Goal: Information Seeking & Learning: Compare options

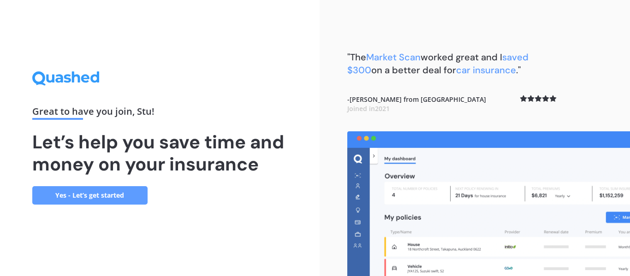
click at [105, 200] on link "Yes - Let’s get started" at bounding box center [89, 195] width 115 height 18
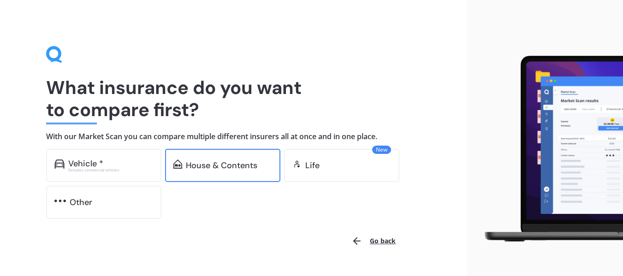
click at [221, 158] on div "House & Contents" at bounding box center [222, 165] width 115 height 33
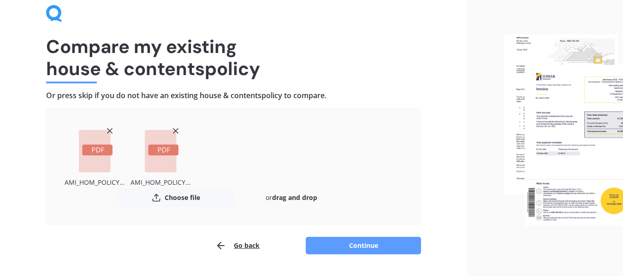
scroll to position [66, 0]
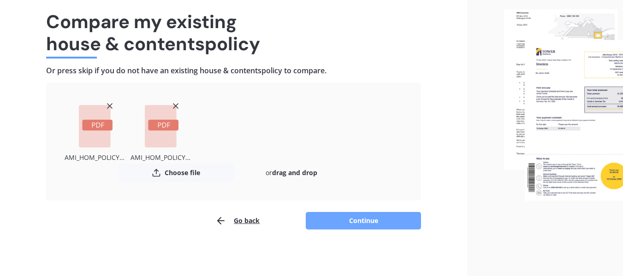
click at [380, 222] on button "Continue" at bounding box center [363, 221] width 115 height 18
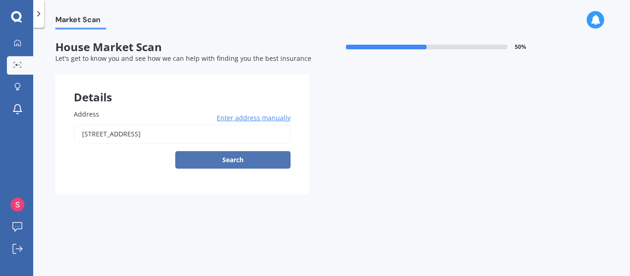
click at [240, 160] on button "Search" at bounding box center [232, 160] width 115 height 18
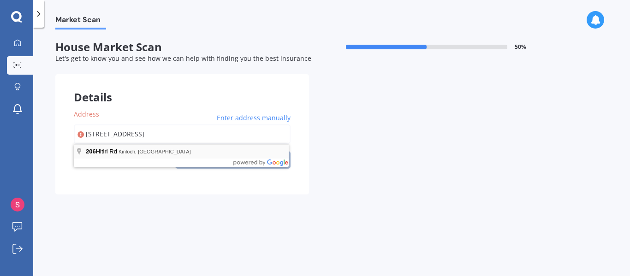
type input "206 Hitiri Road, Kinloch 3377"
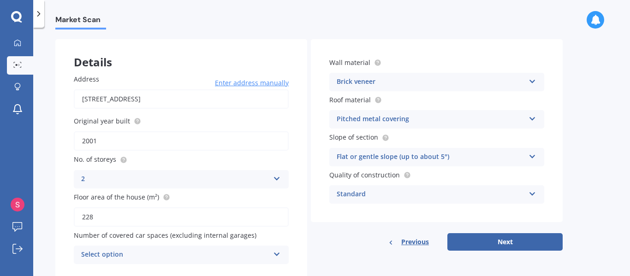
scroll to position [65, 0]
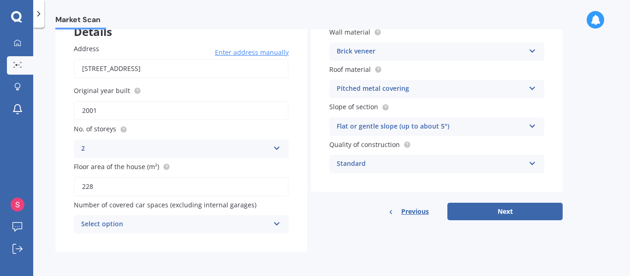
click at [626, 15] on div "Market Scan" at bounding box center [331, 15] width 596 height 30
click at [532, 51] on icon at bounding box center [532, 49] width 8 height 6
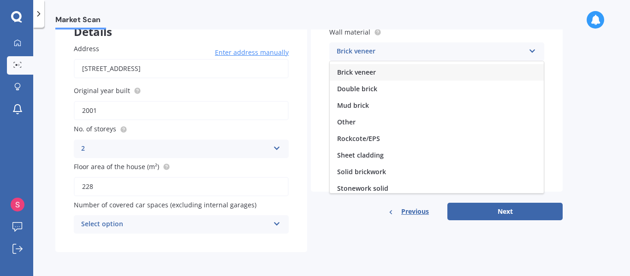
scroll to position [0, 0]
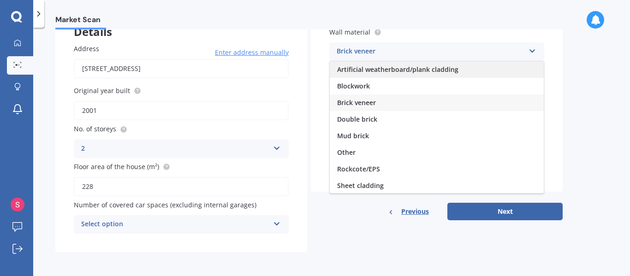
click at [409, 72] on span "Artificial weatherboard/plank cladding" at bounding box center [397, 69] width 121 height 9
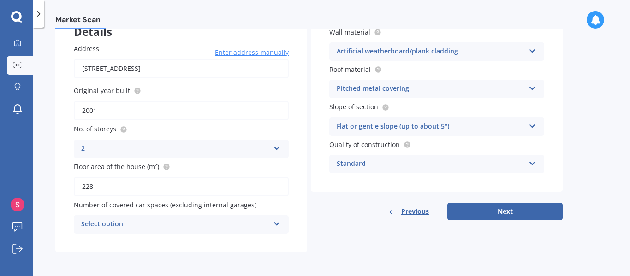
click at [533, 163] on icon at bounding box center [532, 162] width 8 height 6
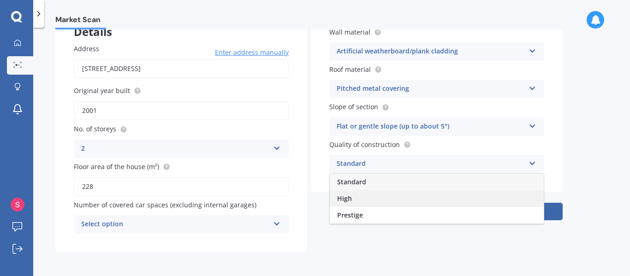
click at [513, 195] on div "High" at bounding box center [437, 198] width 214 height 17
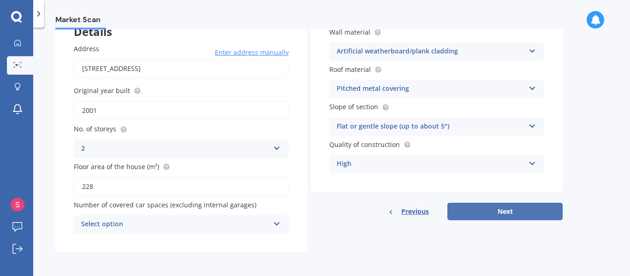
click at [507, 207] on button "Next" at bounding box center [504, 212] width 115 height 18
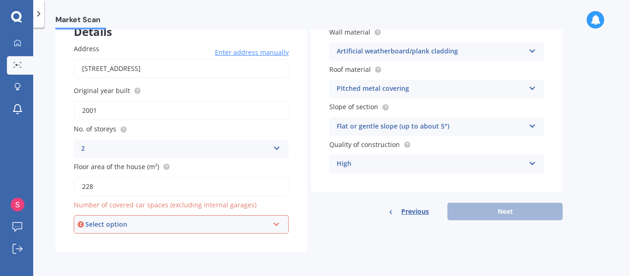
click at [277, 223] on icon at bounding box center [276, 222] width 8 height 6
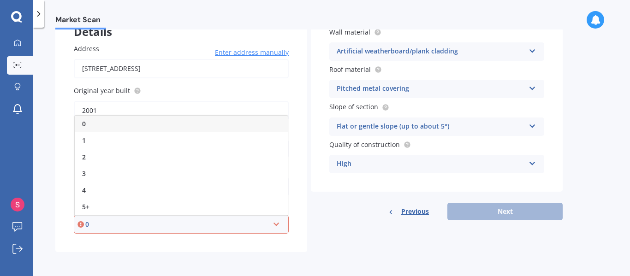
click at [234, 225] on div "0" at bounding box center [176, 224] width 183 height 10
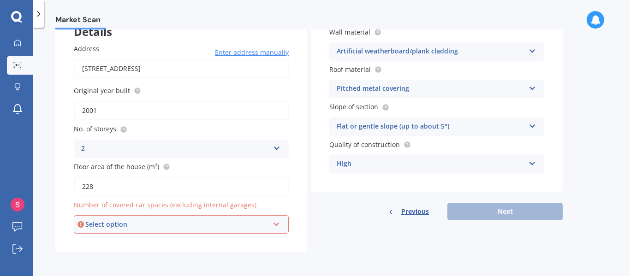
click at [234, 225] on div "Select option" at bounding box center [176, 224] width 183 height 10
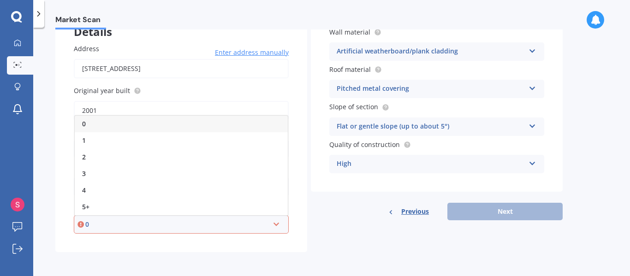
click at [163, 125] on div "0" at bounding box center [181, 124] width 213 height 17
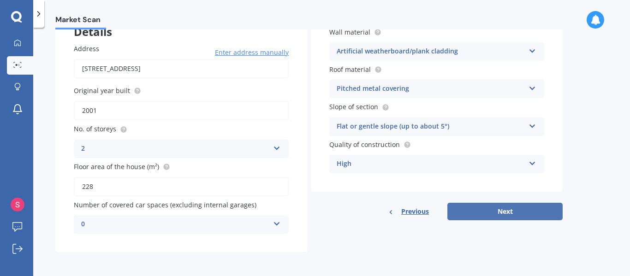
click at [490, 209] on button "Next" at bounding box center [504, 212] width 115 height 18
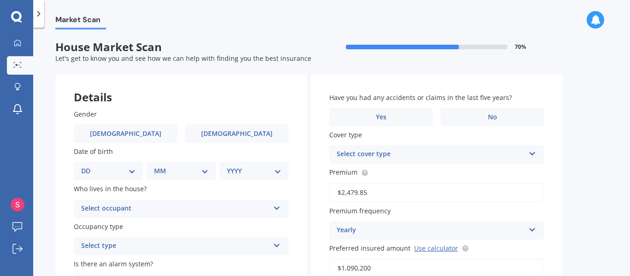
click at [280, 245] on icon at bounding box center [277, 244] width 8 height 6
click at [231, 251] on div "Permanent" at bounding box center [175, 246] width 188 height 11
click at [274, 245] on icon at bounding box center [276, 244] width 8 height 6
click at [214, 210] on div "Permanent" at bounding box center [181, 212] width 213 height 17
click at [279, 209] on icon at bounding box center [277, 206] width 8 height 6
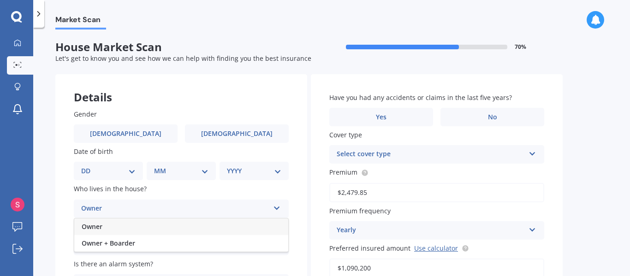
click at [206, 223] on div "Owner" at bounding box center [181, 226] width 214 height 17
click at [134, 171] on select "DD 01 02 03 04 05 06 07 08 09 10 11 12 13 14 15 16 17 18 19 20 21 22 23 24 25 2…" at bounding box center [108, 171] width 54 height 10
select select "31"
click at [89, 166] on select "DD 01 02 03 04 05 06 07 08 09 10 11 12 13 14 15 16 17 18 19 20 21 22 23 24 25 2…" at bounding box center [108, 171] width 54 height 10
click at [203, 169] on select "MM 01 02 03 04 05 06 07 08 09 10 11 12" at bounding box center [183, 171] width 51 height 10
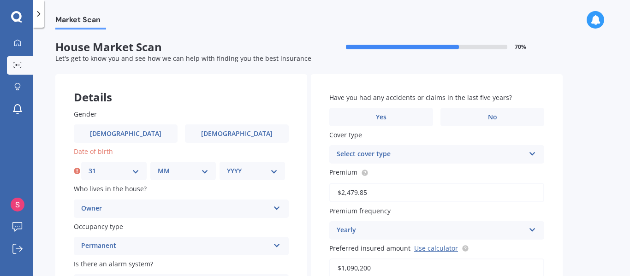
click at [205, 170] on select "MM 01 02 03 04 05 06 07 08 09 10 11 12" at bounding box center [183, 171] width 51 height 10
select select "10"
click at [158, 166] on select "MM 01 02 03 04 05 06 07 08 09 10 11 12" at bounding box center [183, 171] width 51 height 10
click at [274, 170] on select "YYYY 2009 2008 2007 2006 2005 2004 2003 2002 2001 2000 1999 1998 1997 1996 1995…" at bounding box center [252, 171] width 51 height 10
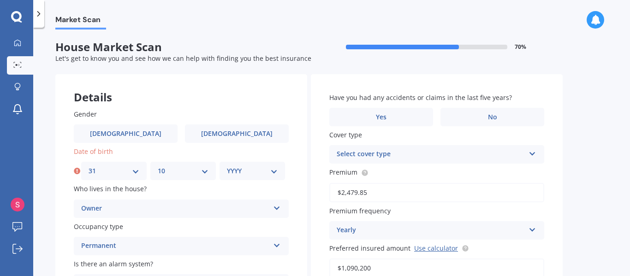
select select "1946"
click at [227, 166] on select "YYYY 2009 2008 2007 2006 2005 2004 2003 2002 2001 2000 1999 1998 1997 1996 1995…" at bounding box center [252, 171] width 51 height 10
click at [533, 153] on icon at bounding box center [532, 152] width 8 height 6
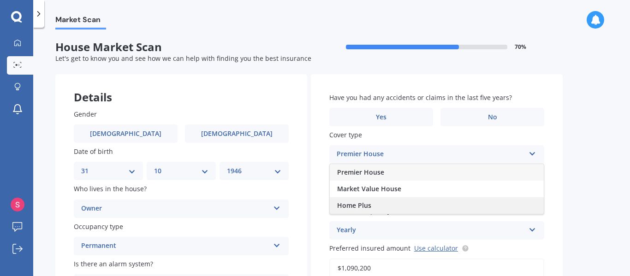
click at [489, 204] on div "Home Plus" at bounding box center [437, 205] width 214 height 17
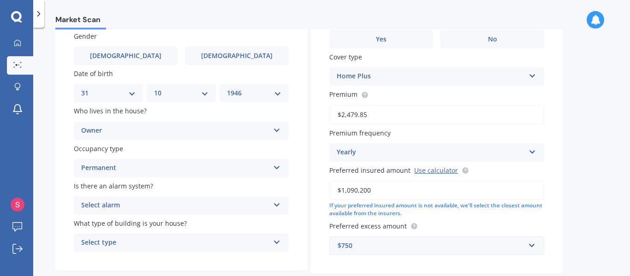
scroll to position [84, 0]
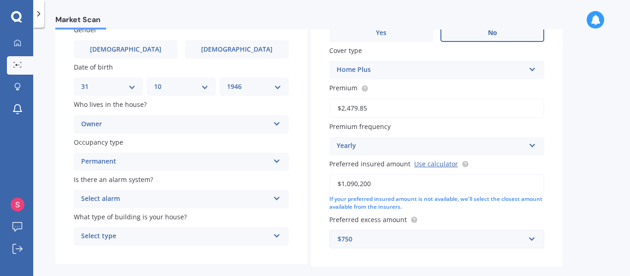
click at [504, 38] on label "No" at bounding box center [492, 33] width 104 height 18
click at [0, 0] on input "No" at bounding box center [0, 0] width 0 height 0
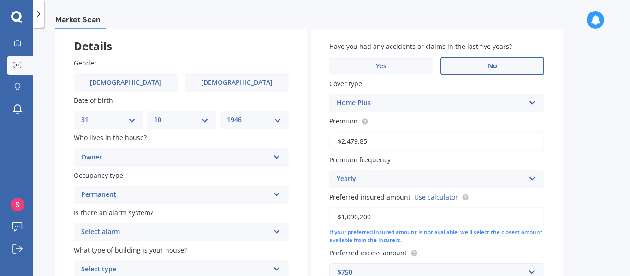
scroll to position [53, 0]
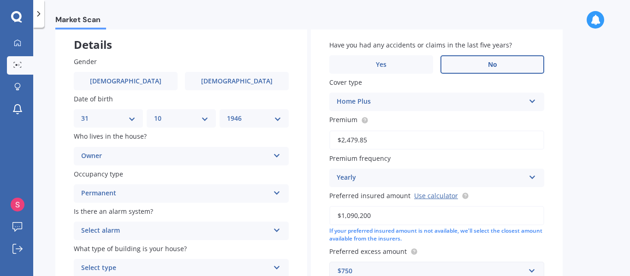
click at [245, 88] on label "Female" at bounding box center [237, 81] width 104 height 18
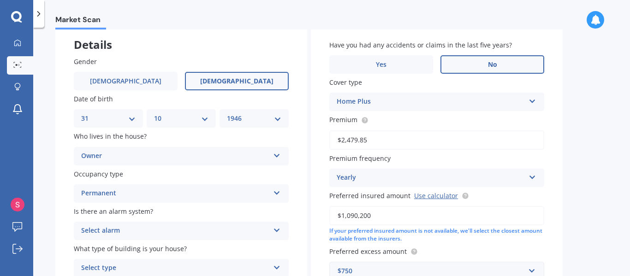
click at [0, 0] on input "Female" at bounding box center [0, 0] width 0 height 0
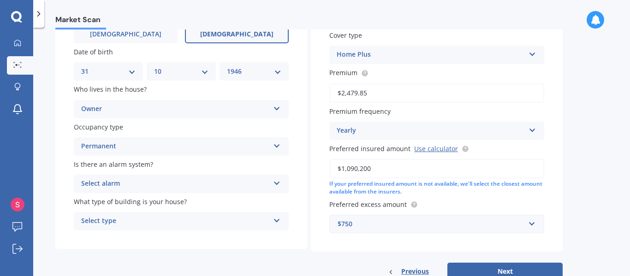
scroll to position [128, 0]
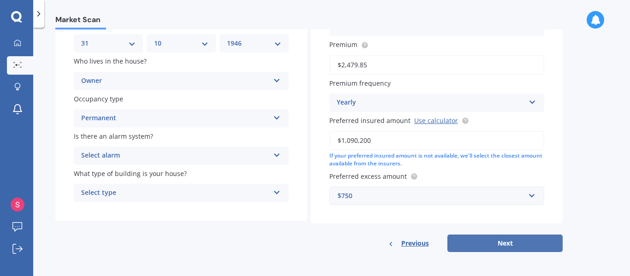
click at [513, 246] on button "Next" at bounding box center [504, 244] width 115 height 18
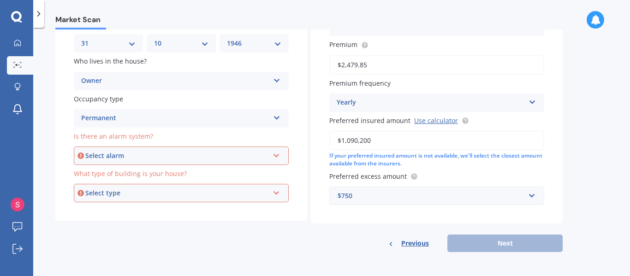
click at [277, 153] on icon at bounding box center [276, 154] width 8 height 6
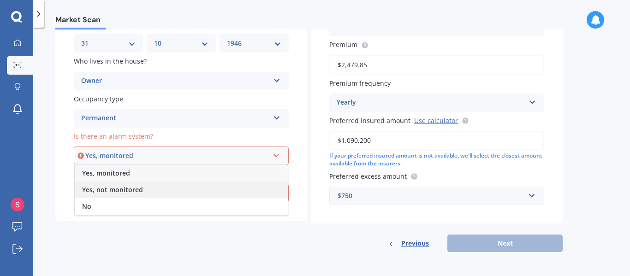
click at [144, 195] on div "Yes, not monitored" at bounding box center [181, 190] width 213 height 17
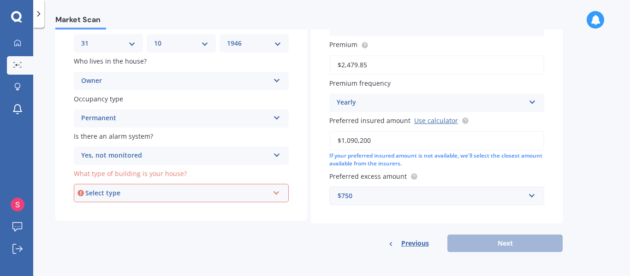
click at [279, 195] on div "Select type Freestanding Multi-unit (in a block of 6 or less) Multi-unit (in a …" at bounding box center [181, 193] width 215 height 18
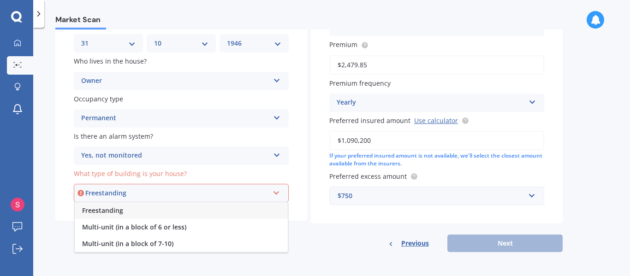
click at [205, 211] on div "Freestanding" at bounding box center [181, 210] width 213 height 17
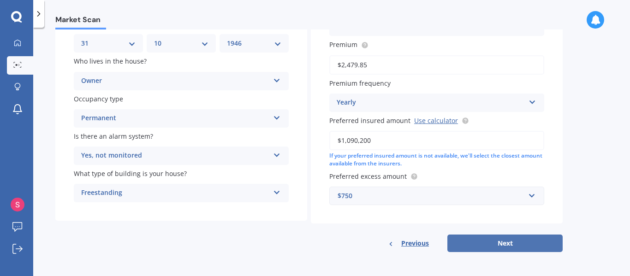
click at [498, 250] on button "Next" at bounding box center [504, 244] width 115 height 18
select select "31"
select select "10"
select select "1946"
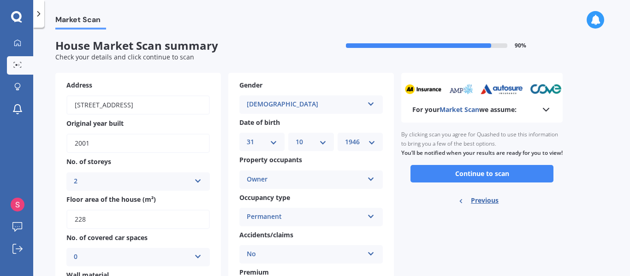
scroll to position [0, 0]
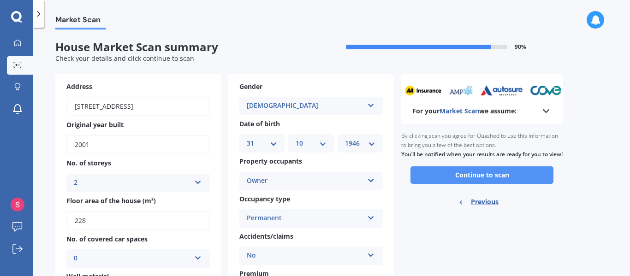
click at [482, 182] on button "Continue to scan" at bounding box center [481, 175] width 143 height 18
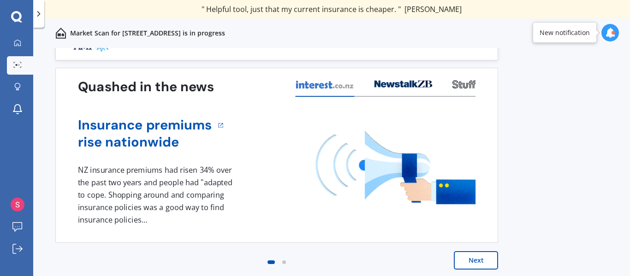
scroll to position [24, 0]
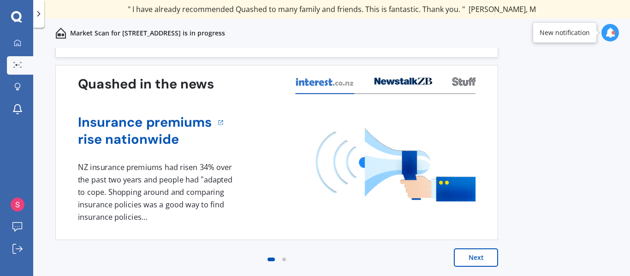
click at [471, 259] on button "Next" at bounding box center [476, 257] width 44 height 18
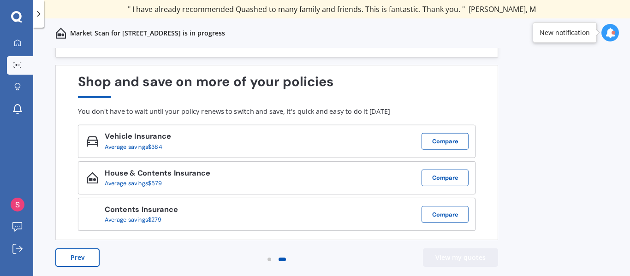
scroll to position [0, 0]
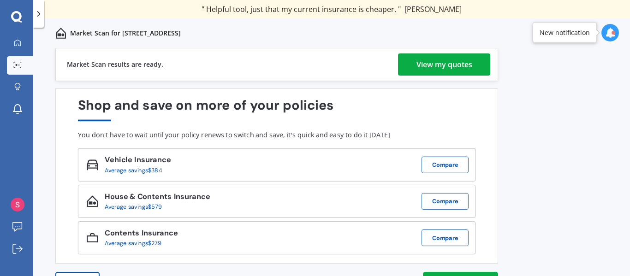
click at [432, 72] on div "View my quotes" at bounding box center [444, 64] width 56 height 22
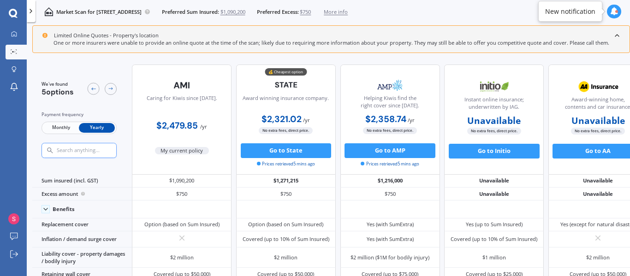
click at [574, 9] on div "New notification" at bounding box center [570, 11] width 50 height 9
click at [613, 10] on icon at bounding box center [614, 11] width 8 height 8
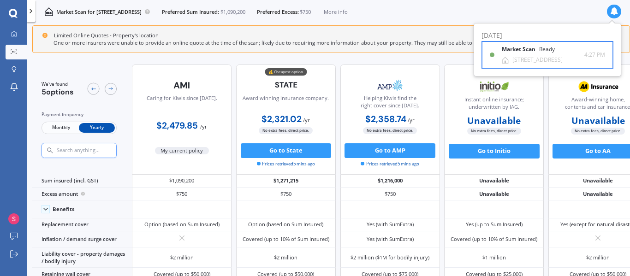
click at [548, 57] on div "206 Hitiri Road, Kinloch 3377" at bounding box center [537, 60] width 50 height 6
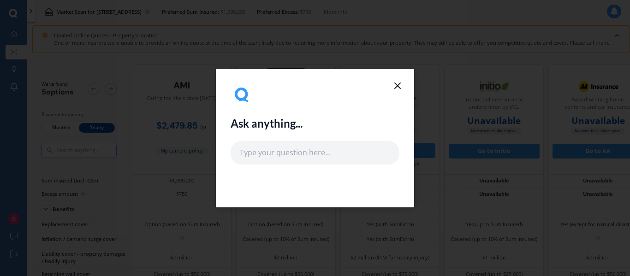
click at [398, 89] on icon at bounding box center [397, 85] width 11 height 11
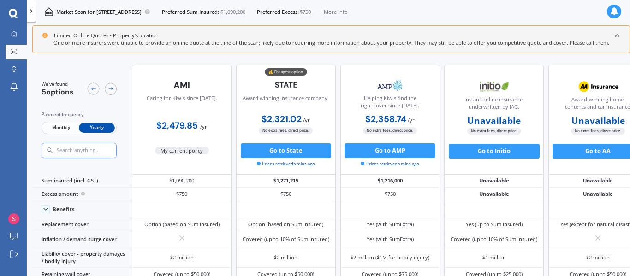
click at [29, 9] on icon at bounding box center [30, 10] width 7 height 7
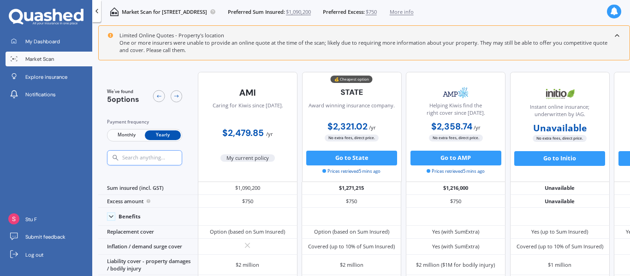
click at [127, 133] on span "Monthly" at bounding box center [126, 135] width 36 height 10
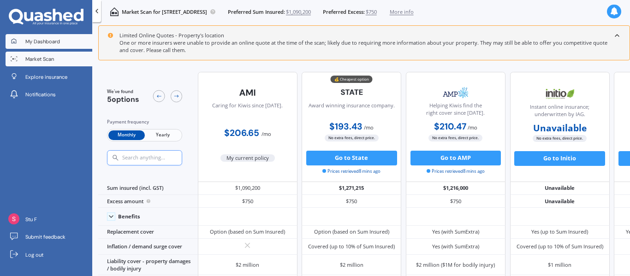
click at [38, 41] on span "My Dashboard" at bounding box center [42, 41] width 35 height 7
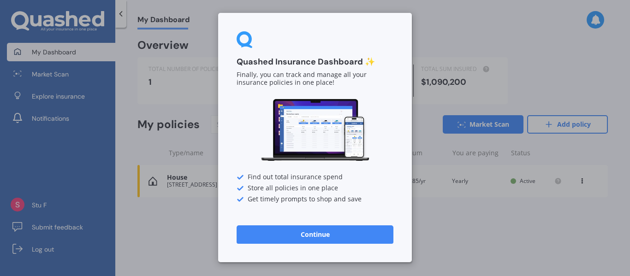
click at [306, 238] on button "Continue" at bounding box center [314, 234] width 157 height 18
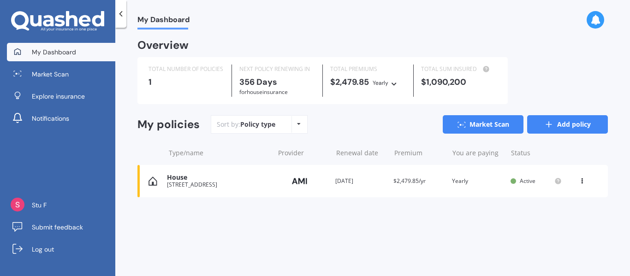
click at [566, 119] on link "Add policy" at bounding box center [567, 124] width 81 height 18
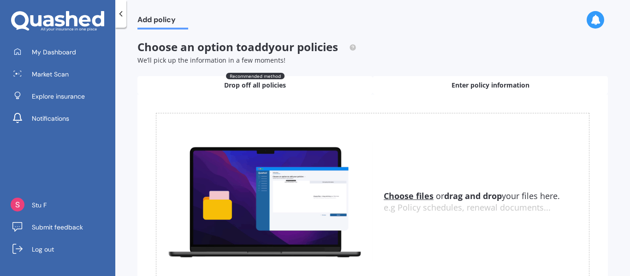
click at [531, 87] on div "Enter policy information" at bounding box center [489, 85] width 235 height 18
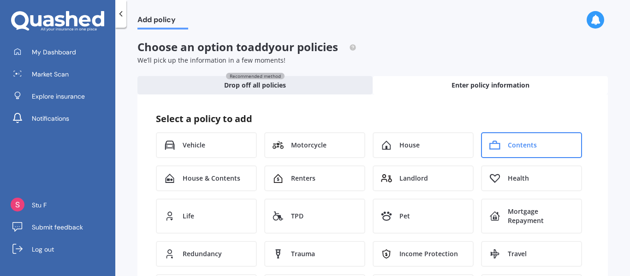
click at [521, 149] on span "Contents" at bounding box center [521, 145] width 29 height 9
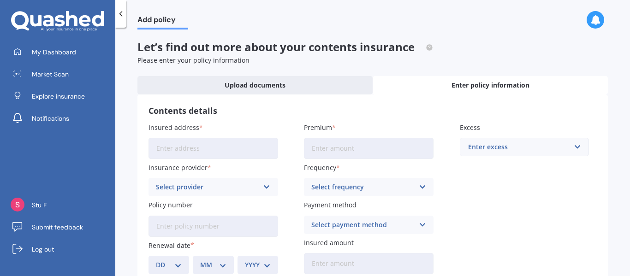
click at [492, 196] on div "Insured address Insurance provider Select provider AA AMI AMP ANZ ASB Ando BNZ …" at bounding box center [372, 199] width 448 height 152
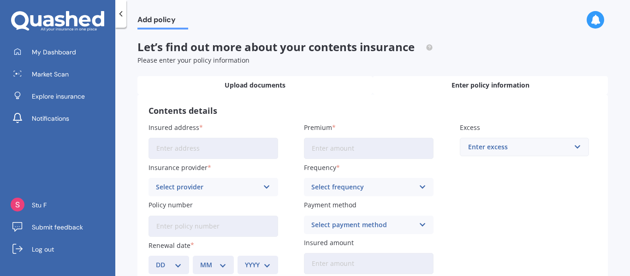
click at [244, 81] on span "Upload documents" at bounding box center [254, 85] width 61 height 9
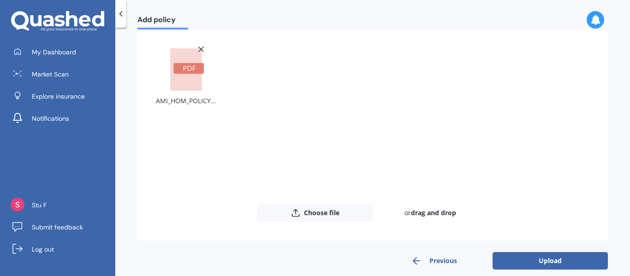
scroll to position [79, 0]
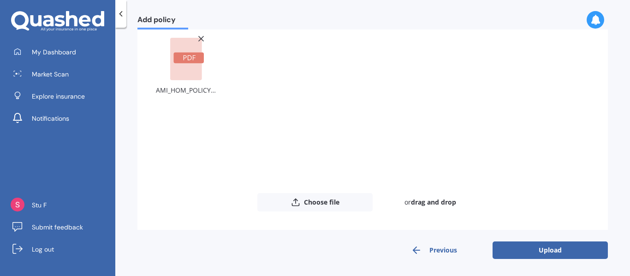
click at [547, 253] on button "Upload" at bounding box center [549, 251] width 115 height 18
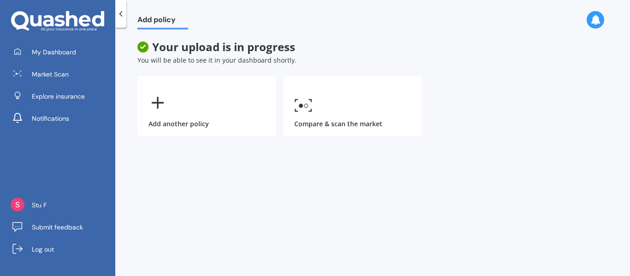
scroll to position [0, 0]
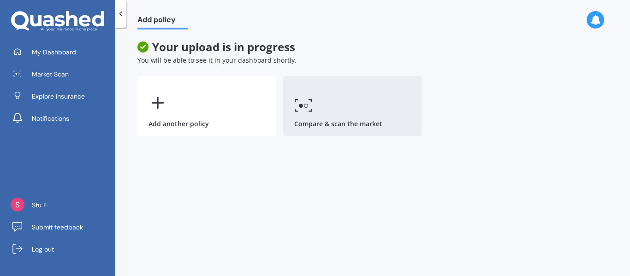
click at [315, 119] on link "Compare & scan the market" at bounding box center [352, 106] width 138 height 60
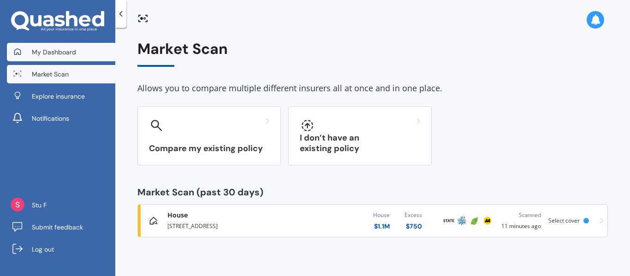
click at [50, 49] on span "My Dashboard" at bounding box center [54, 51] width 44 height 9
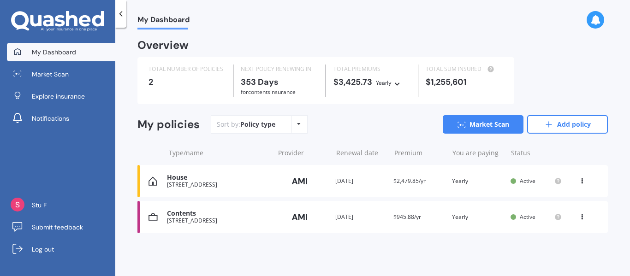
click at [222, 212] on div "Contents" at bounding box center [218, 214] width 102 height 8
click at [583, 217] on icon at bounding box center [581, 215] width 6 height 6
click at [478, 125] on link "Market Scan" at bounding box center [483, 124] width 81 height 18
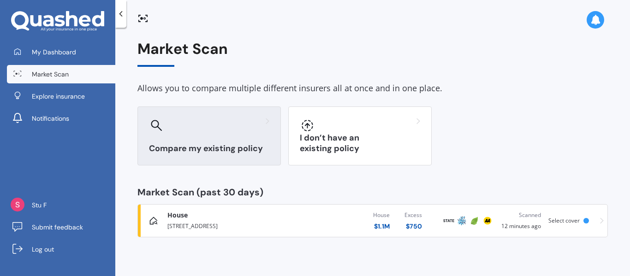
click at [204, 120] on div at bounding box center [209, 125] width 120 height 15
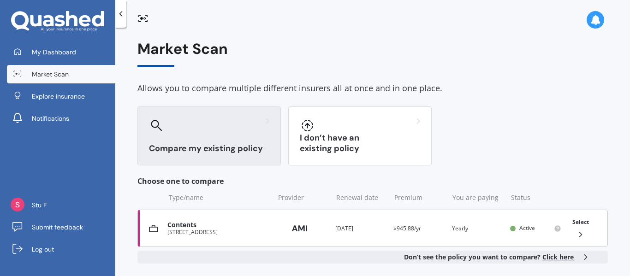
click at [197, 225] on div "Contents" at bounding box center [218, 225] width 102 height 8
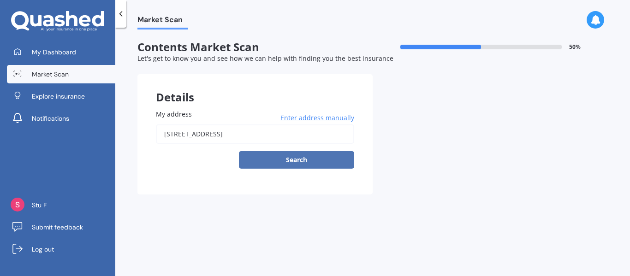
click at [300, 163] on button "Search" at bounding box center [296, 160] width 115 height 18
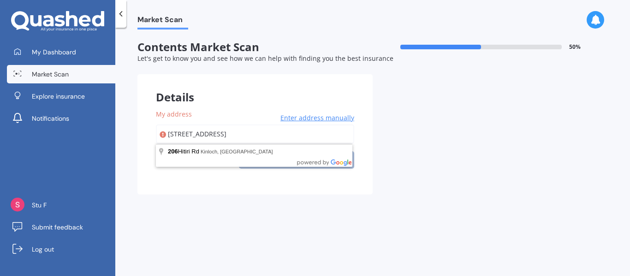
click at [260, 131] on input "206 HITIRI ROAD, RD 1 TAUPO TAUPO 3377" at bounding box center [255, 133] width 198 height 19
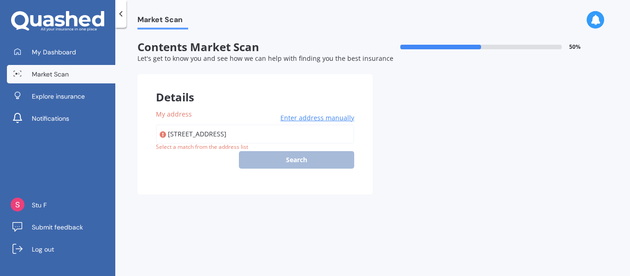
click at [317, 123] on div "My address 206 HITIRI ROAD, RD 1 TAUPO TAUPO 3377 Enter address manually Search…" at bounding box center [255, 138] width 198 height 59
click at [322, 159] on div "206 HITIRI ROAD, RD 1 TAUPO TAUPO 3377 Enter address manually Search" at bounding box center [255, 146] width 198 height 44
click at [258, 136] on input "206 HITIRI ROAD, RD 1 TAUPO TAUPO 3377" at bounding box center [255, 133] width 198 height 19
type input "206 Hitiri Road, Kinloch 3377"
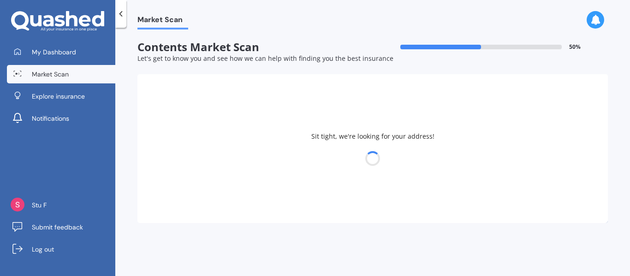
select select "31"
select select "10"
select select "1946"
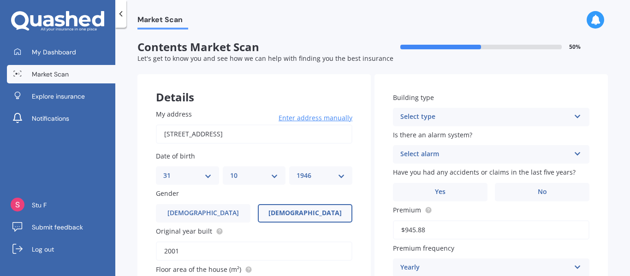
click at [573, 118] on icon at bounding box center [577, 115] width 8 height 6
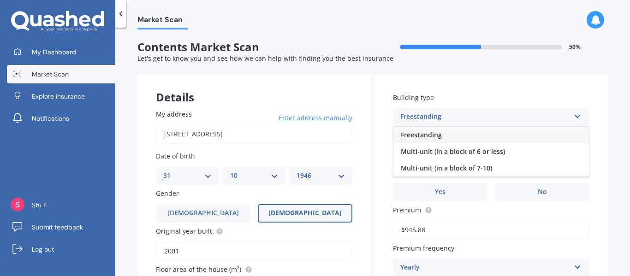
click at [542, 131] on div "Freestanding" at bounding box center [490, 135] width 195 height 17
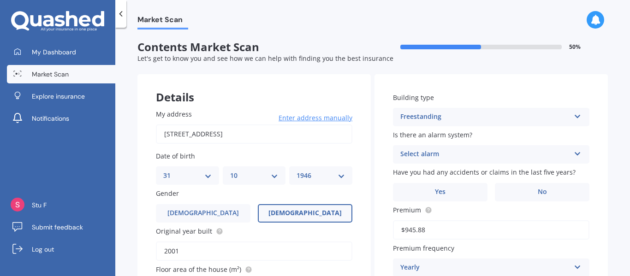
click at [574, 153] on icon at bounding box center [577, 152] width 8 height 6
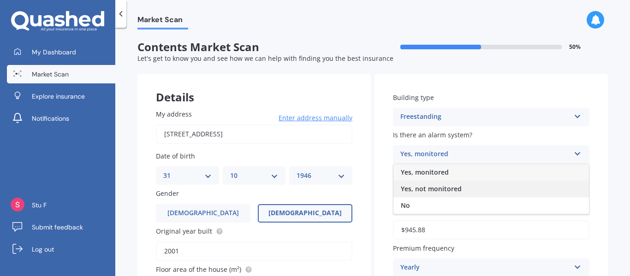
click at [519, 186] on div "Yes, not monitored" at bounding box center [490, 189] width 195 height 17
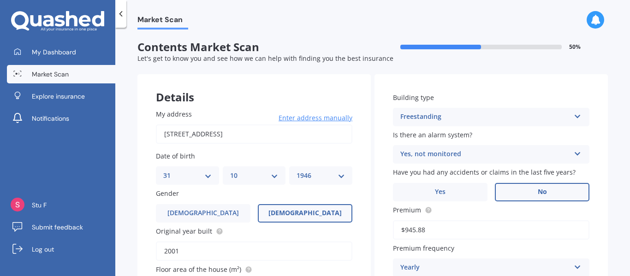
click at [545, 194] on label "No" at bounding box center [542, 192] width 94 height 18
click at [0, 0] on input "No" at bounding box center [0, 0] width 0 height 0
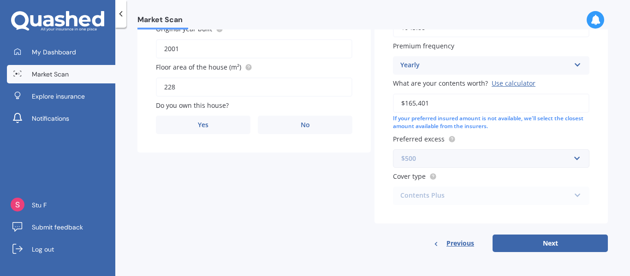
click at [574, 158] on input "text" at bounding box center [488, 159] width 188 height 18
click at [336, 171] on div "Details My address 206 Hitiri Road, Kinloch 3377 Enter address manually Search …" at bounding box center [372, 62] width 470 height 381
click at [542, 243] on button "Next" at bounding box center [549, 244] width 115 height 18
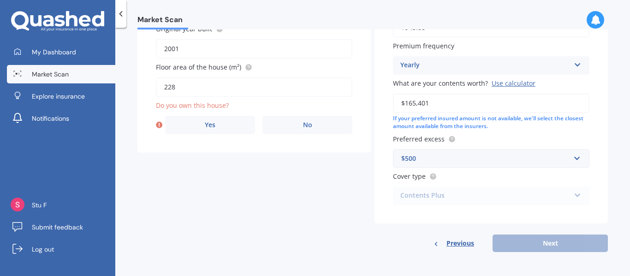
click at [552, 244] on div "Previous Next" at bounding box center [490, 244] width 233 height 18
click at [211, 121] on span "Yes" at bounding box center [210, 125] width 11 height 8
click at [0, 0] on input "Yes" at bounding box center [0, 0] width 0 height 0
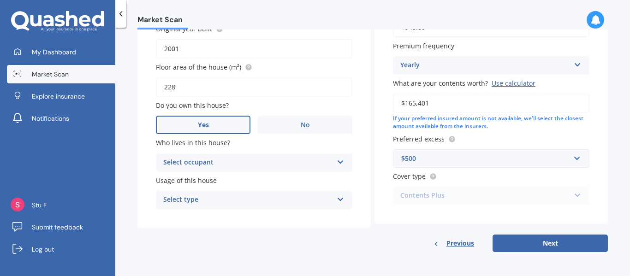
click at [339, 162] on icon at bounding box center [340, 160] width 8 height 6
click at [286, 165] on div "Owner" at bounding box center [248, 162] width 170 height 11
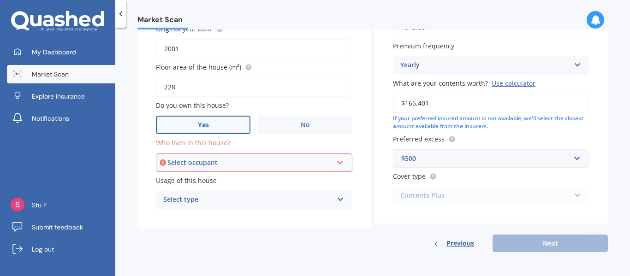
click at [286, 165] on div "Select occupant" at bounding box center [249, 163] width 165 height 10
click at [271, 179] on div "Owner" at bounding box center [254, 180] width 195 height 17
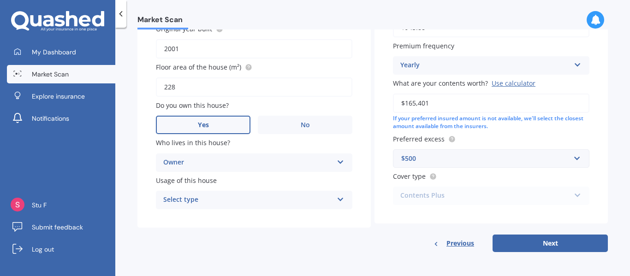
click at [338, 199] on icon at bounding box center [340, 198] width 8 height 6
click at [283, 222] on div "Permanent" at bounding box center [253, 218] width 195 height 17
click at [545, 239] on button "Next" at bounding box center [549, 244] width 115 height 18
select select "31"
select select "10"
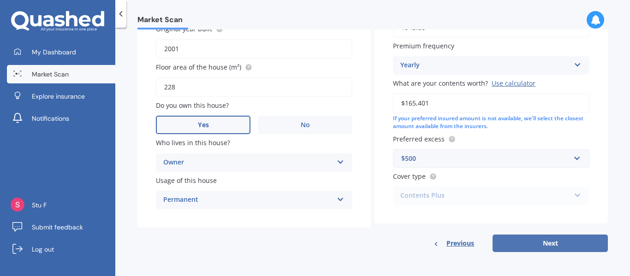
select select "1946"
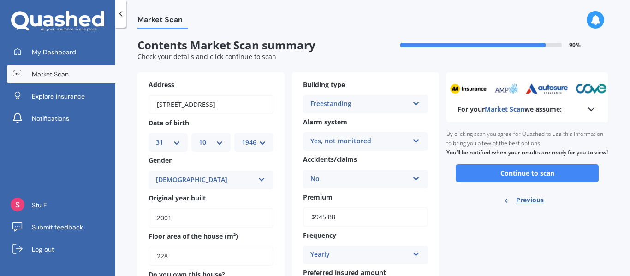
scroll to position [0, 0]
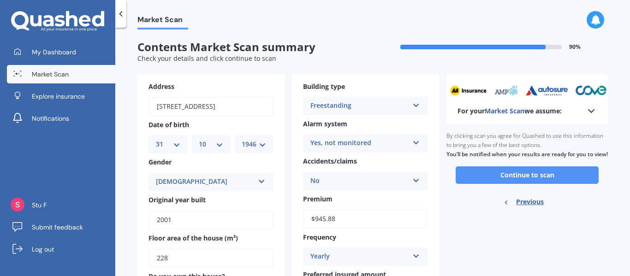
click at [547, 183] on button "Continue to scan" at bounding box center [526, 175] width 143 height 18
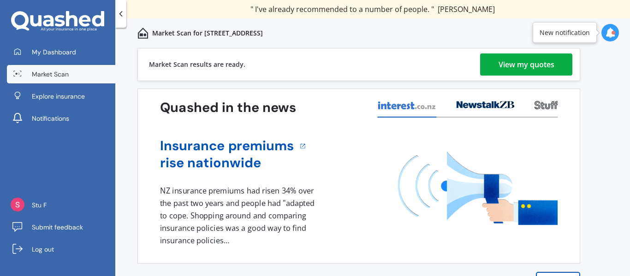
click at [517, 59] on div "View my quotes" at bounding box center [526, 64] width 56 height 22
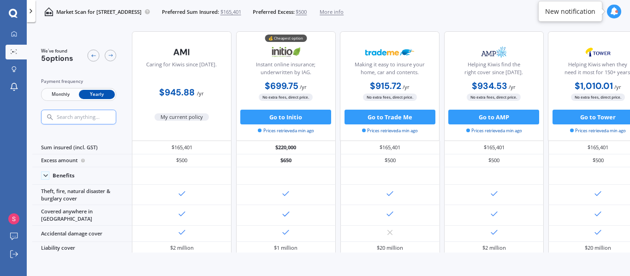
click at [453, 12] on div "Market Scan for 206 Hitiri Road, Kinloch 3377 Preferred Sum Insured: $165,401 P…" at bounding box center [328, 12] width 603 height 24
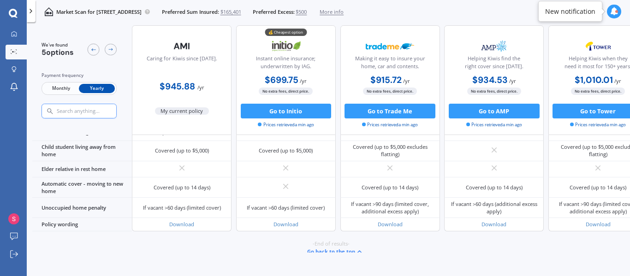
scroll to position [673, 0]
click at [576, 224] on div "Download" at bounding box center [598, 224] width 100 height 13
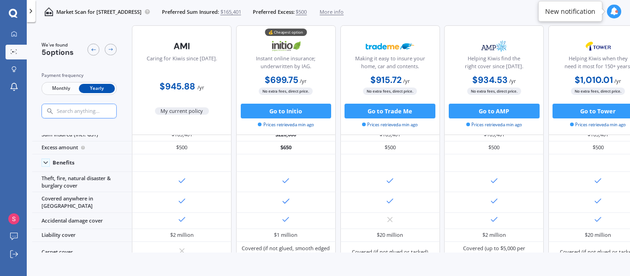
scroll to position [0, 0]
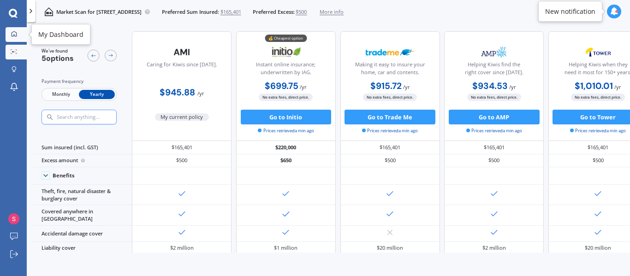
click at [16, 35] on icon at bounding box center [14, 34] width 6 height 6
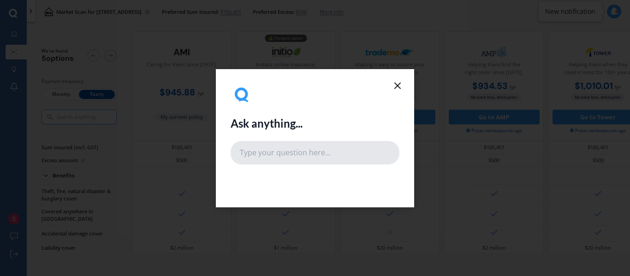
click at [291, 151] on input "text" at bounding box center [314, 152] width 169 height 23
type input "can you run contents scan with value of only $80,000"
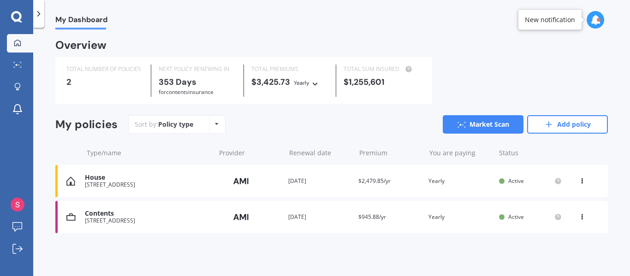
click at [478, 22] on div "My Dashboard" at bounding box center [331, 15] width 596 height 30
click at [476, 128] on link "Market Scan" at bounding box center [483, 124] width 81 height 18
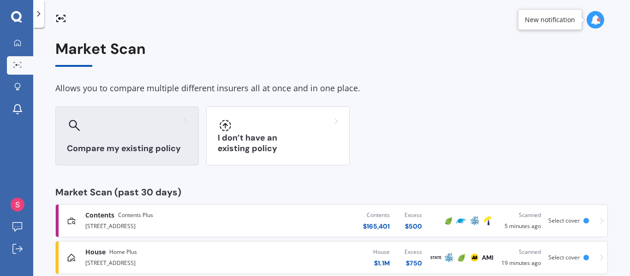
click at [137, 128] on div at bounding box center [127, 125] width 120 height 15
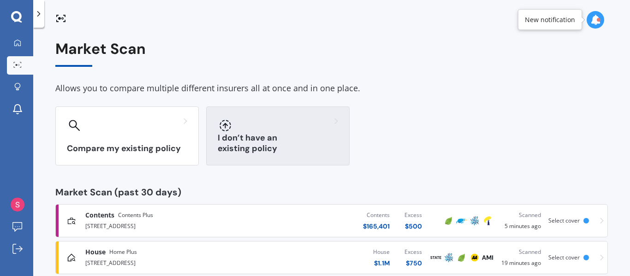
click at [280, 139] on div "I don’t have an existing policy" at bounding box center [277, 135] width 143 height 59
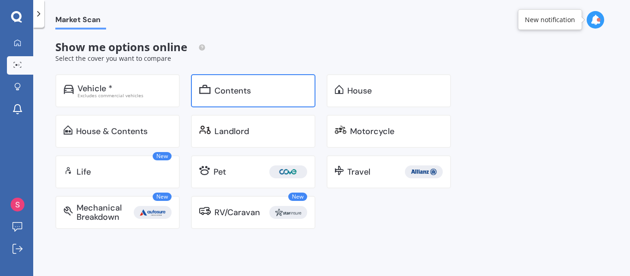
click at [233, 87] on div "Contents" at bounding box center [232, 90] width 36 height 9
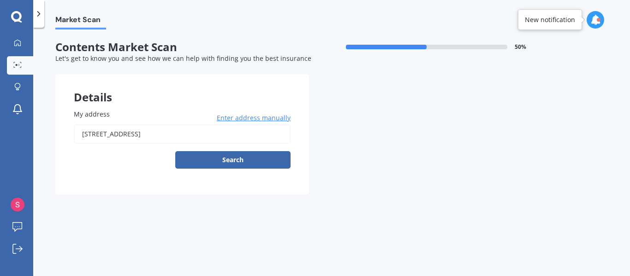
click at [395, 190] on div "Details My address 206 Hitiri Road, Kinloch 3377 Enter address manually Search …" at bounding box center [308, 134] width 507 height 120
click at [237, 153] on button "Search" at bounding box center [232, 160] width 115 height 18
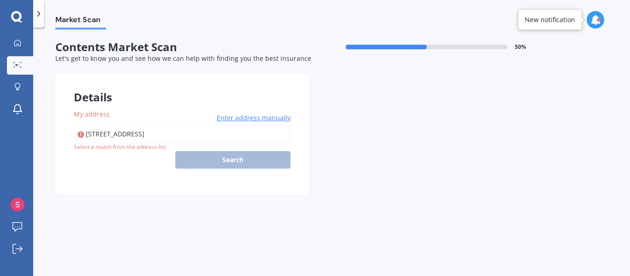
type input "206 Hitiri Road, Kinloch 3377"
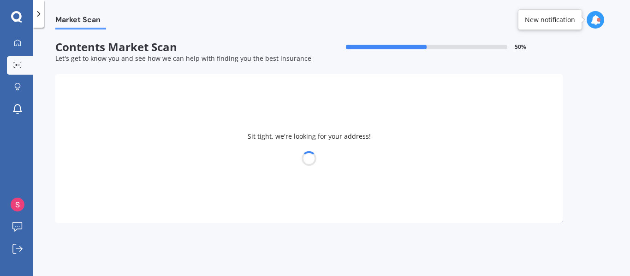
select select "31"
select select "10"
select select "1946"
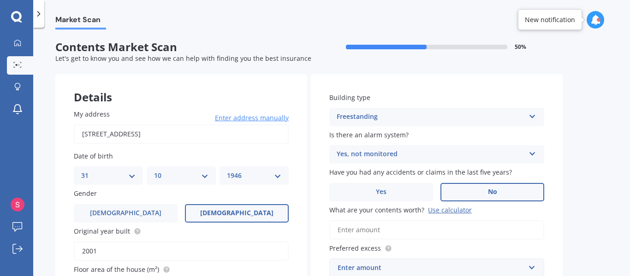
click at [430, 230] on input "What are your contents worth? Use calculator" at bounding box center [436, 229] width 215 height 19
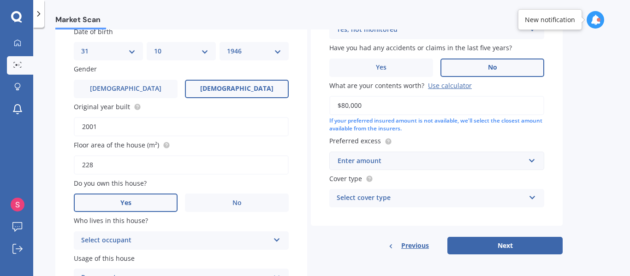
scroll to position [126, 0]
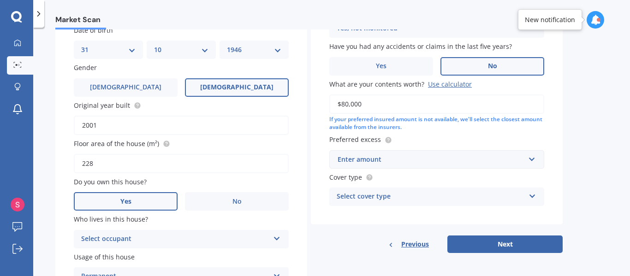
type input "$80,000"
click at [407, 159] on div "Enter amount" at bounding box center [430, 159] width 187 height 10
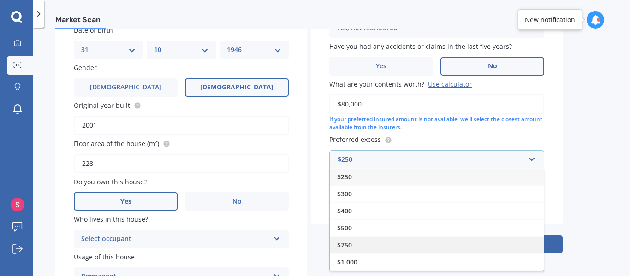
click at [453, 243] on div "$750" at bounding box center [437, 244] width 214 height 17
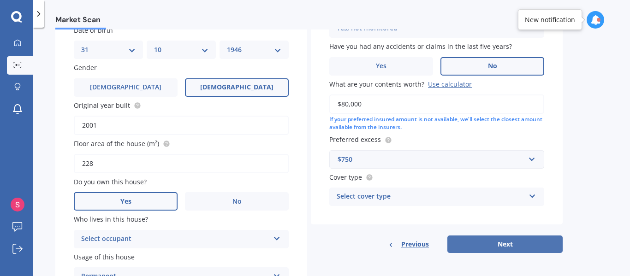
click at [498, 241] on button "Next" at bounding box center [504, 245] width 115 height 18
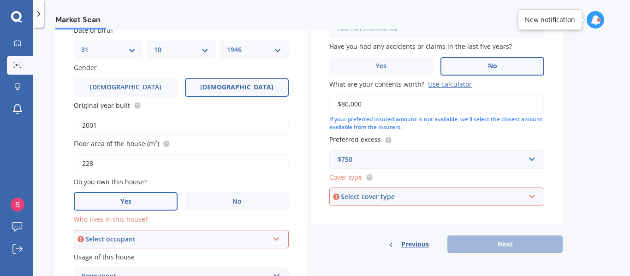
click at [534, 191] on div "Select cover type High Medium Limited" at bounding box center [436, 197] width 215 height 18
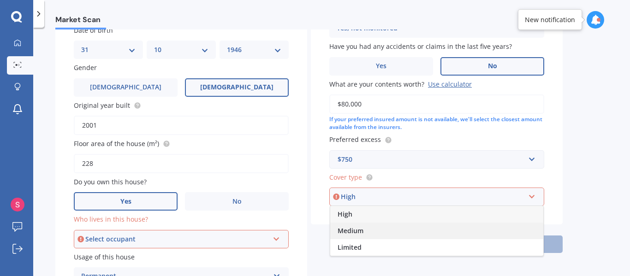
click at [475, 229] on div "Medium" at bounding box center [436, 231] width 213 height 17
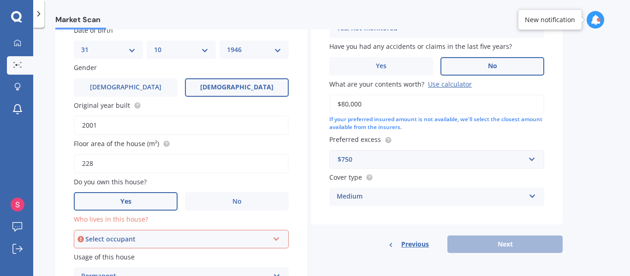
click at [501, 243] on div "Previous Next" at bounding box center [437, 245] width 252 height 18
click at [275, 239] on icon at bounding box center [276, 237] width 8 height 6
click at [259, 255] on div "Owner" at bounding box center [181, 256] width 213 height 17
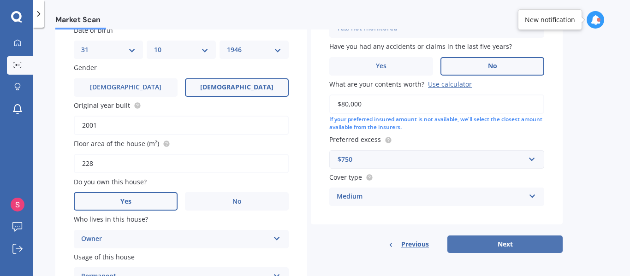
click at [483, 248] on button "Next" at bounding box center [504, 245] width 115 height 18
select select "31"
select select "10"
select select "1946"
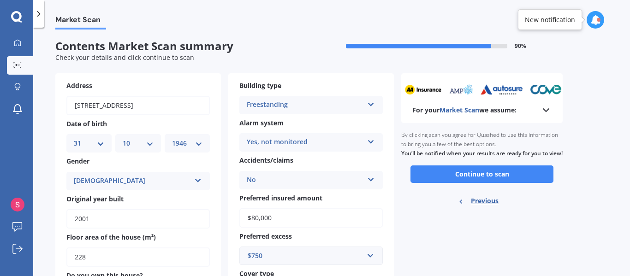
scroll to position [0, 0]
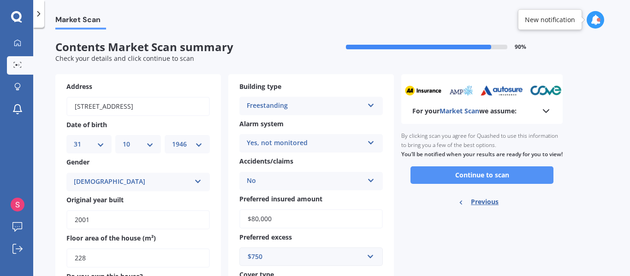
click at [532, 184] on button "Continue to scan" at bounding box center [481, 175] width 143 height 18
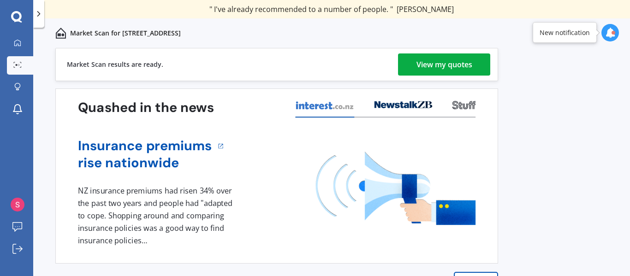
click at [453, 64] on div "View my quotes" at bounding box center [444, 64] width 56 height 22
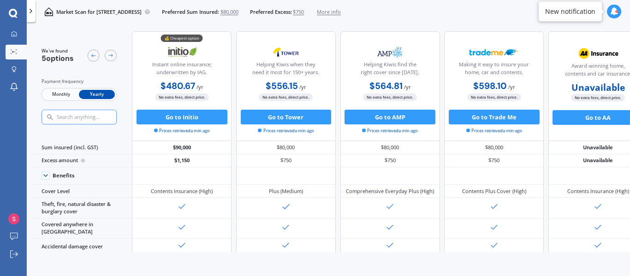
click at [461, 12] on div "Market Scan for 206 Hitiri Road, Kinloch 3377 Preferred Sum Insured: $80,000 Pr…" at bounding box center [328, 12] width 603 height 24
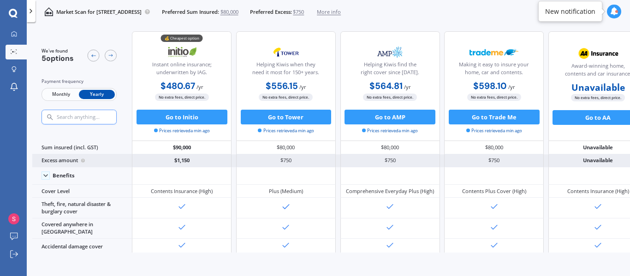
click at [71, 159] on div "Excess amount" at bounding box center [82, 160] width 100 height 13
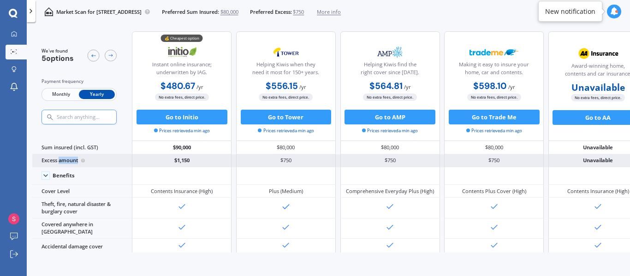
click at [71, 159] on div "Excess amount" at bounding box center [82, 160] width 100 height 13
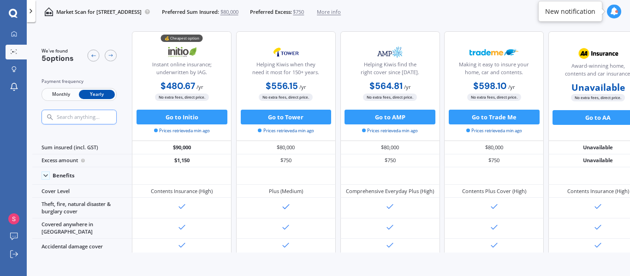
click at [304, 13] on span "$750" at bounding box center [298, 11] width 11 height 7
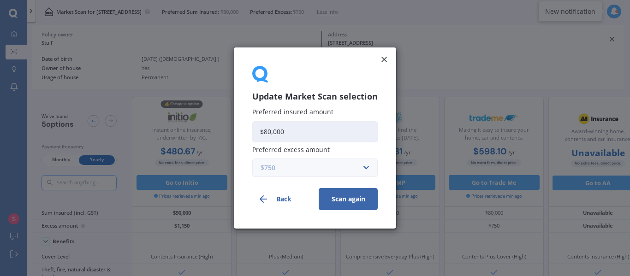
click at [366, 170] on input "text" at bounding box center [311, 168] width 117 height 18
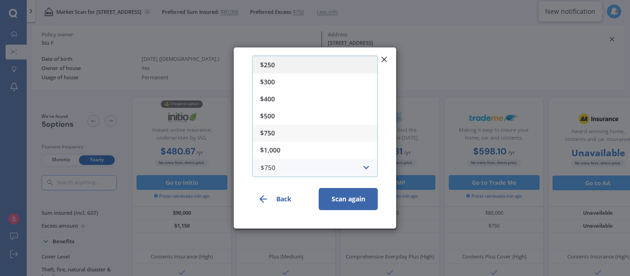
click at [313, 64] on div "$250" at bounding box center [315, 64] width 124 height 17
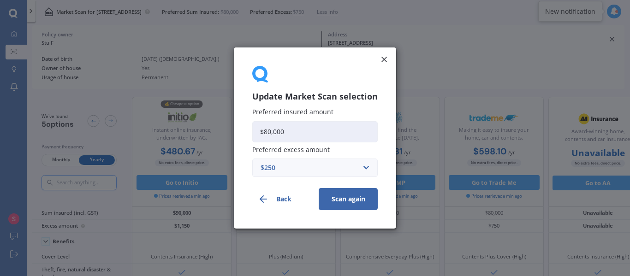
click at [348, 198] on button "Scan again" at bounding box center [348, 199] width 59 height 22
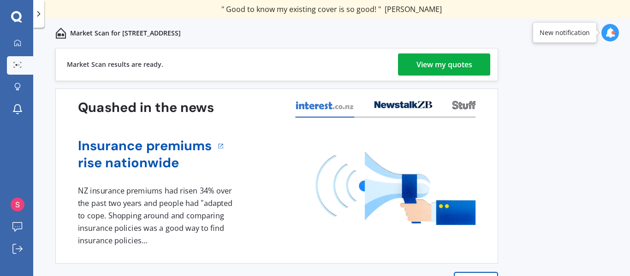
click at [452, 63] on div "View my quotes" at bounding box center [444, 64] width 56 height 22
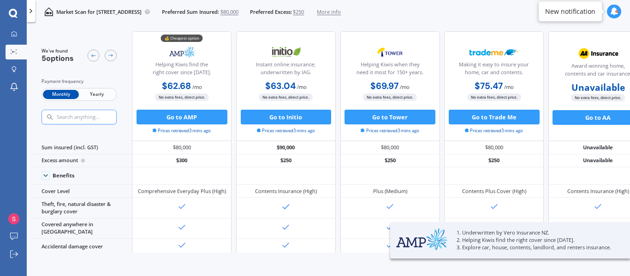
click at [100, 91] on span "Yearly" at bounding box center [97, 95] width 36 height 10
